Goal: Communication & Community: Answer question/provide support

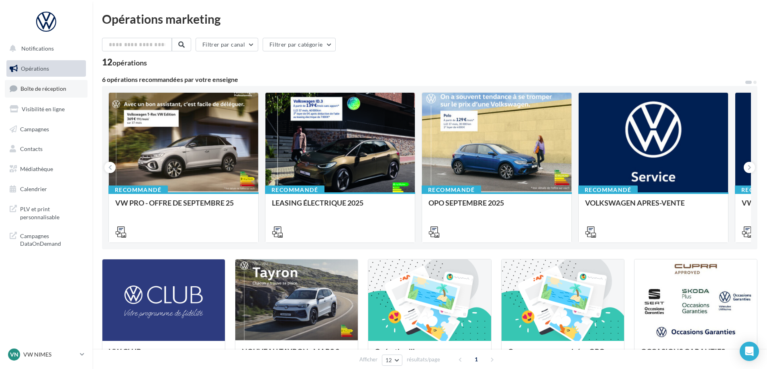
click at [61, 87] on span "Boîte de réception" at bounding box center [43, 88] width 46 height 7
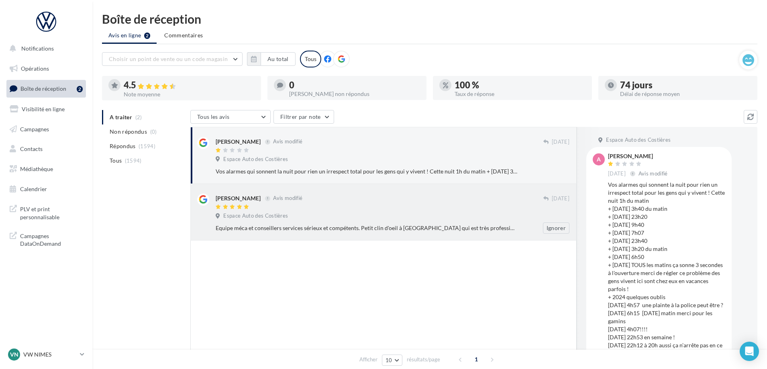
click at [372, 202] on div "[PERSON_NAME] Avis modifié" at bounding box center [380, 202] width 328 height 17
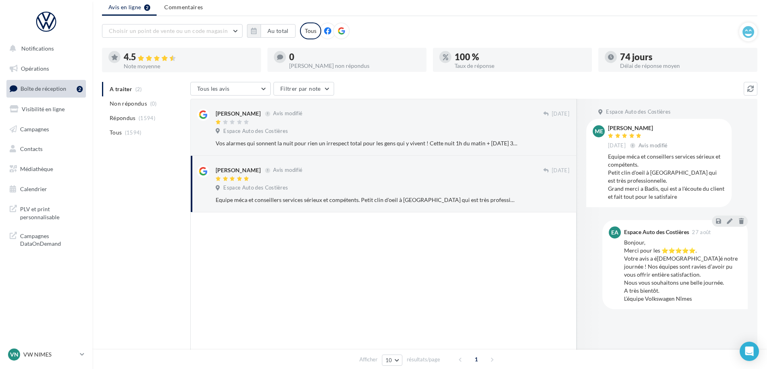
scroll to position [72, 0]
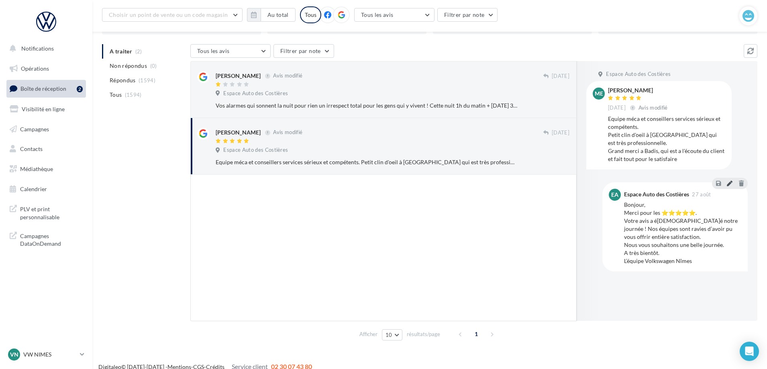
click at [729, 183] on icon at bounding box center [730, 183] width 6 height 6
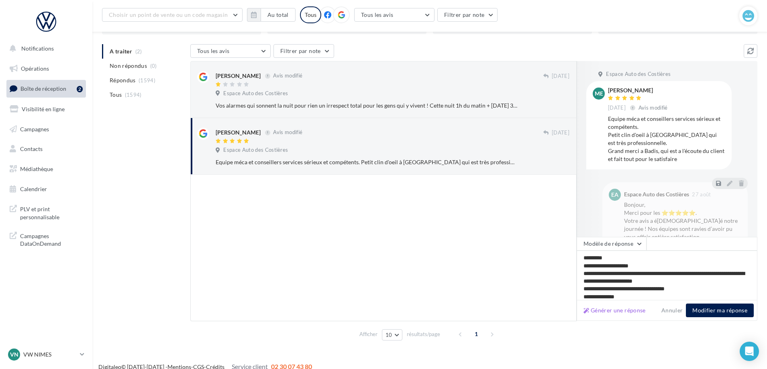
scroll to position [12, 0]
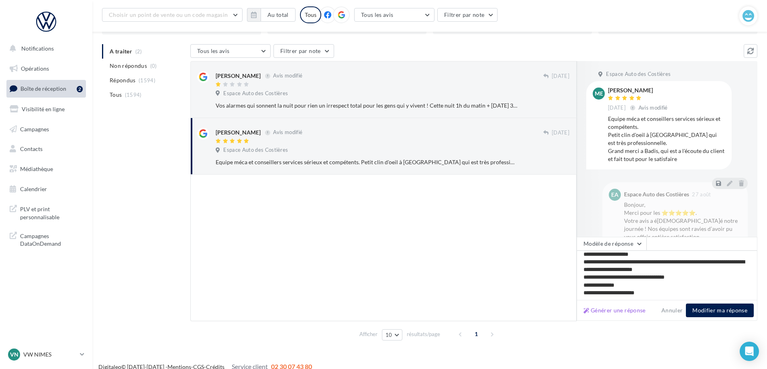
type textarea "**********"
click at [717, 307] on button "Modifier ma réponse" at bounding box center [720, 311] width 68 height 14
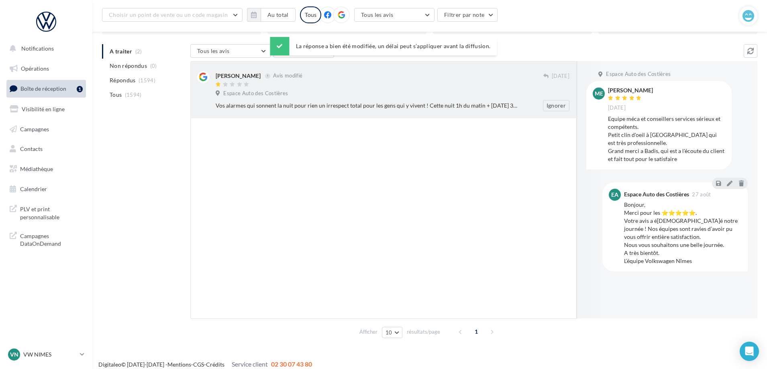
click at [283, 92] on span "Espace Auto des Costières" at bounding box center [255, 93] width 65 height 7
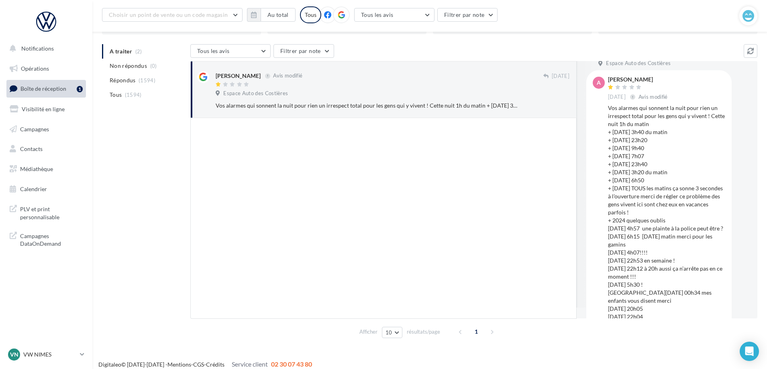
scroll to position [0, 0]
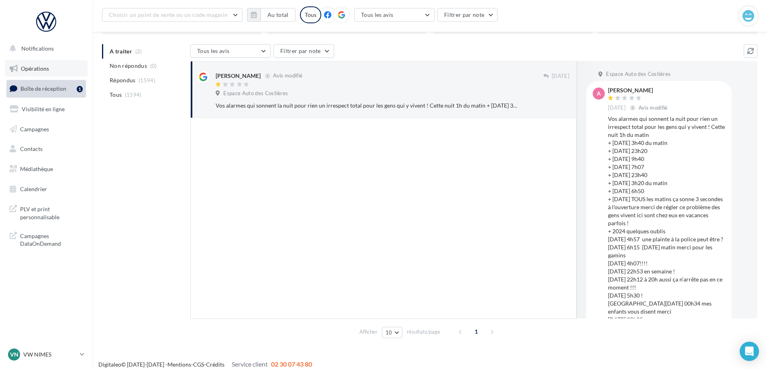
click at [40, 71] on span "Opérations" at bounding box center [35, 68] width 28 height 7
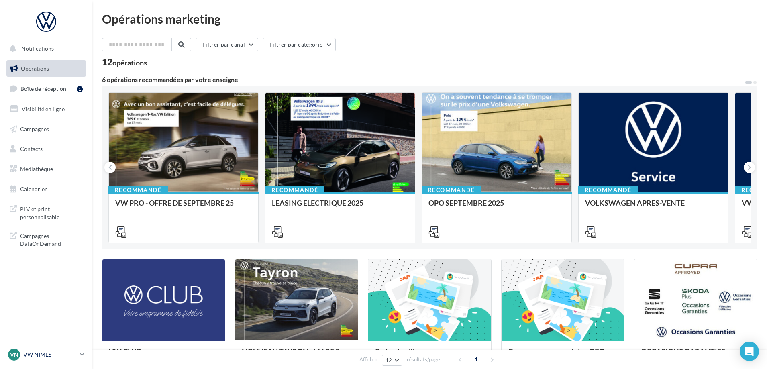
click at [49, 357] on p "VW NIMES" at bounding box center [49, 355] width 53 height 8
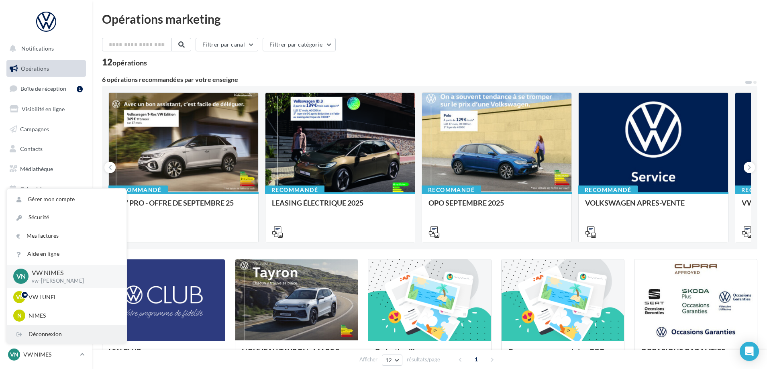
click at [50, 337] on div "Déconnexion" at bounding box center [67, 334] width 120 height 18
